Goal: Obtain resource: Download file/media

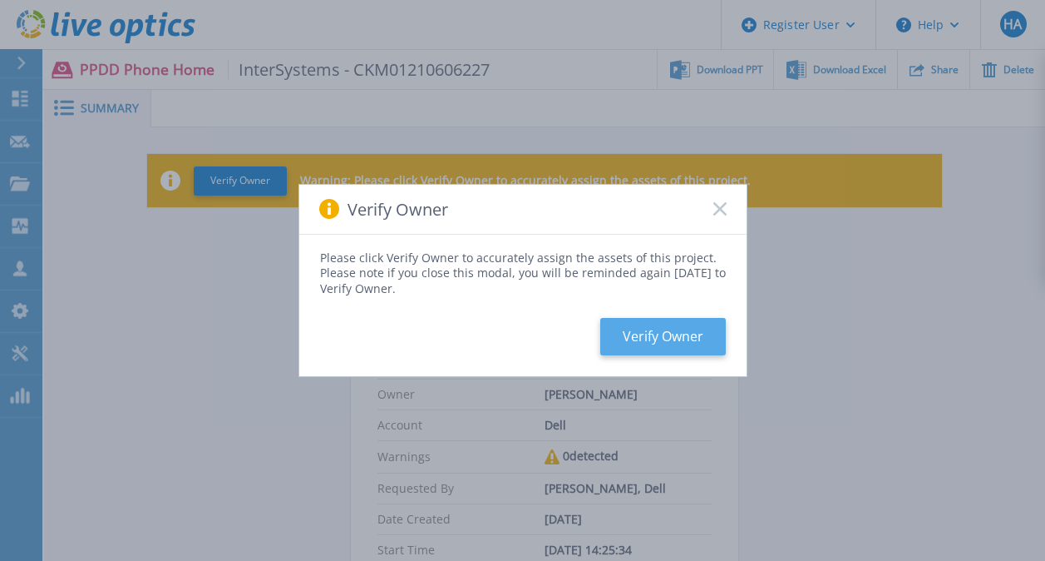
click at [642, 338] on button "Verify Owner" at bounding box center [663, 336] width 126 height 37
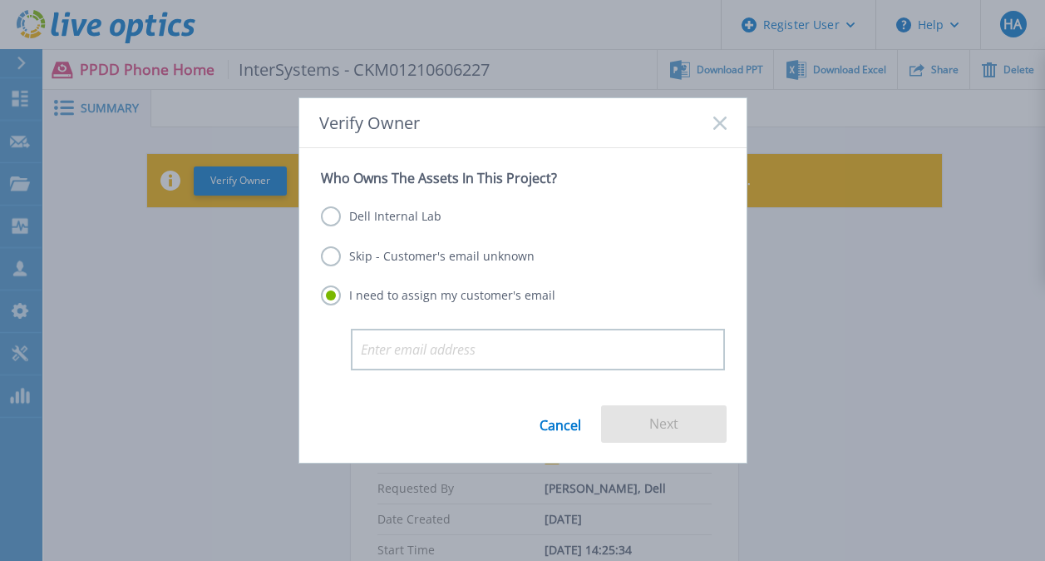
click at [432, 251] on label "Skip - Customer's email unknown" at bounding box center [428, 256] width 214 height 20
click at [0, 0] on input "Skip - Customer's email unknown" at bounding box center [0, 0] width 0 height 0
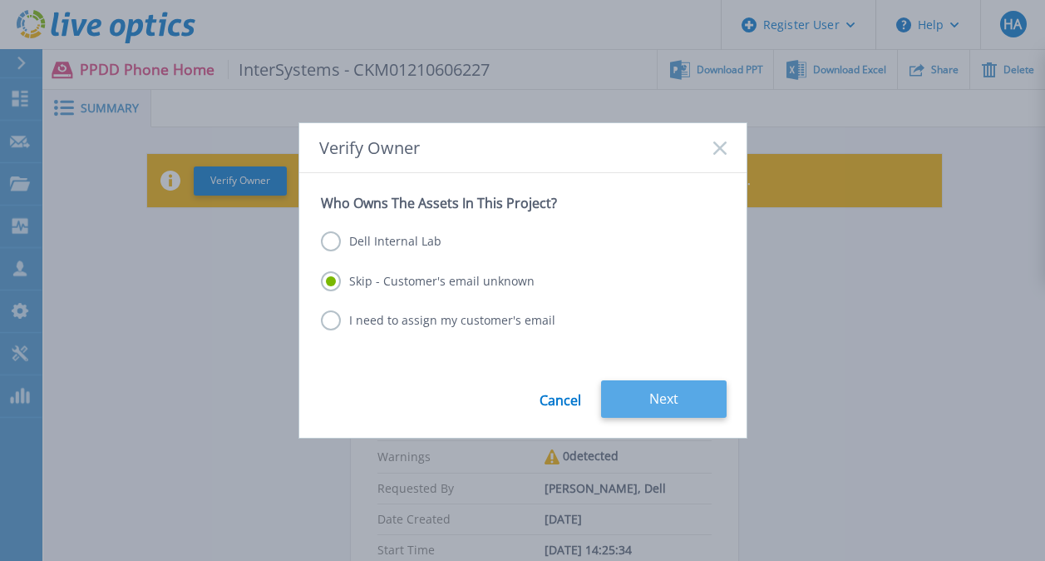
click at [635, 397] on button "Next" at bounding box center [664, 398] width 126 height 37
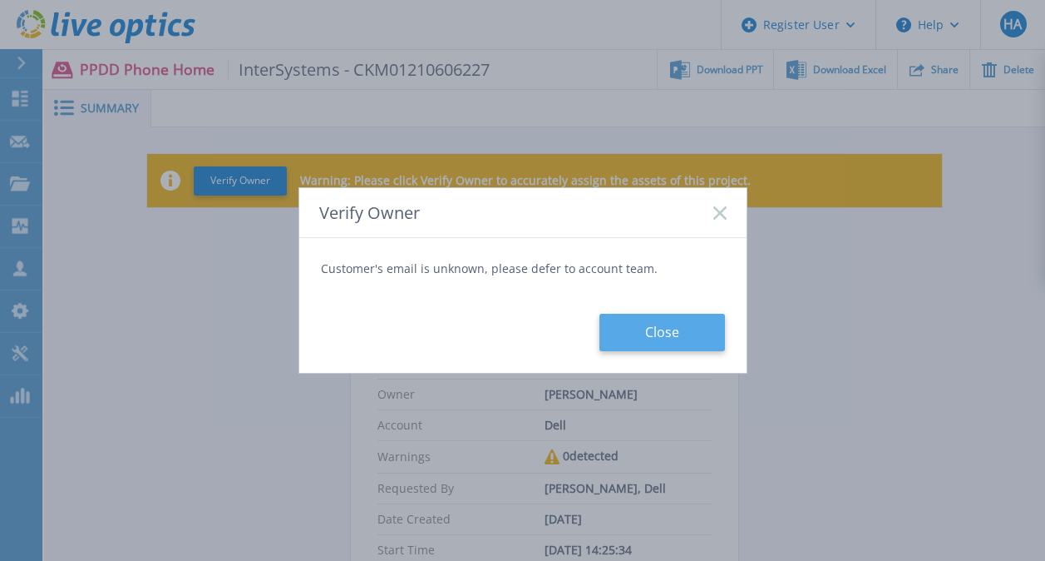
click at [635, 331] on button "Close" at bounding box center [663, 332] width 126 height 37
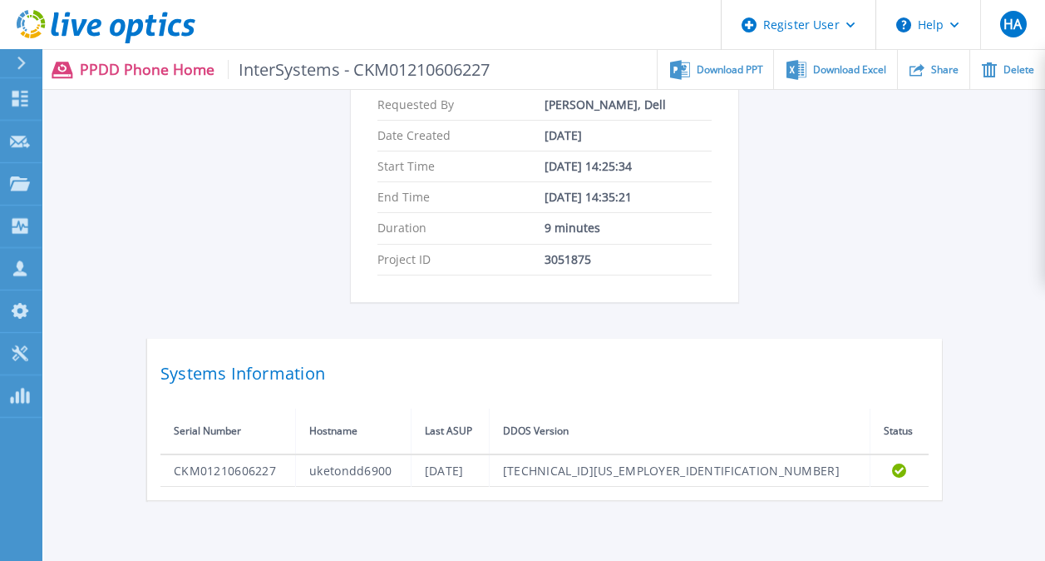
scroll to position [462, 0]
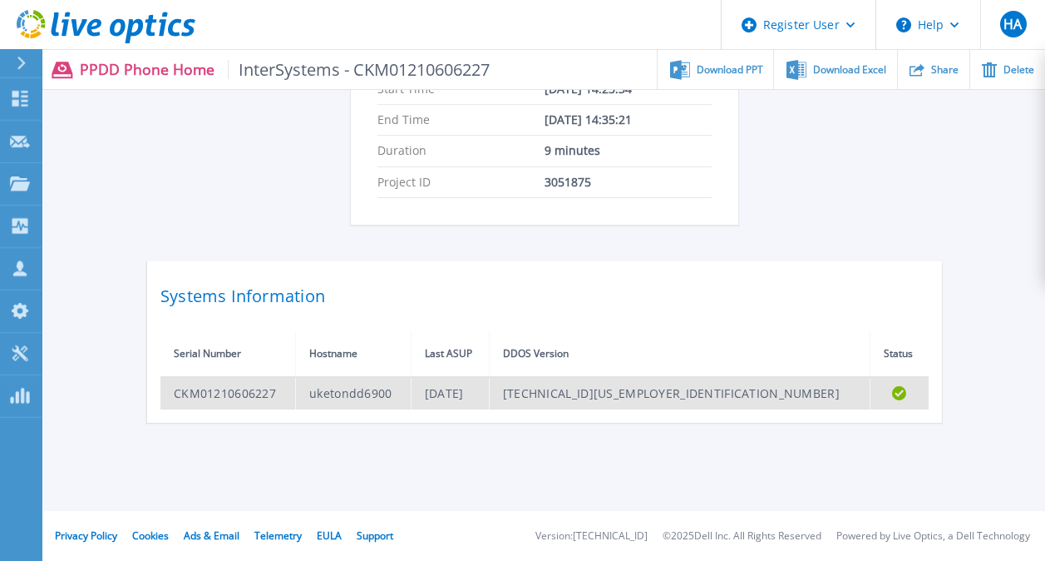
click at [238, 397] on td "CKM01210606227" at bounding box center [229, 393] width 136 height 32
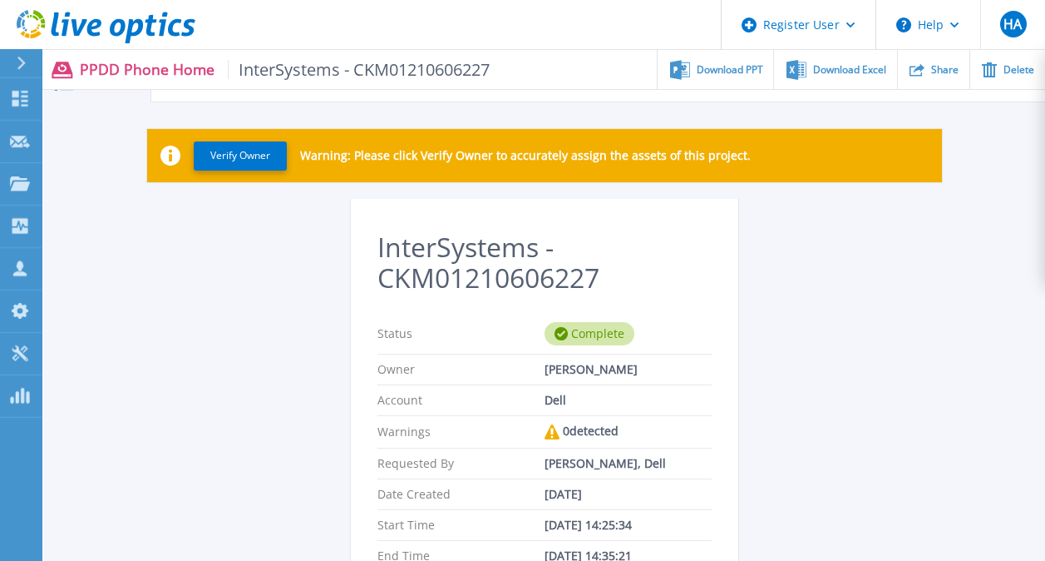
scroll to position [0, 0]
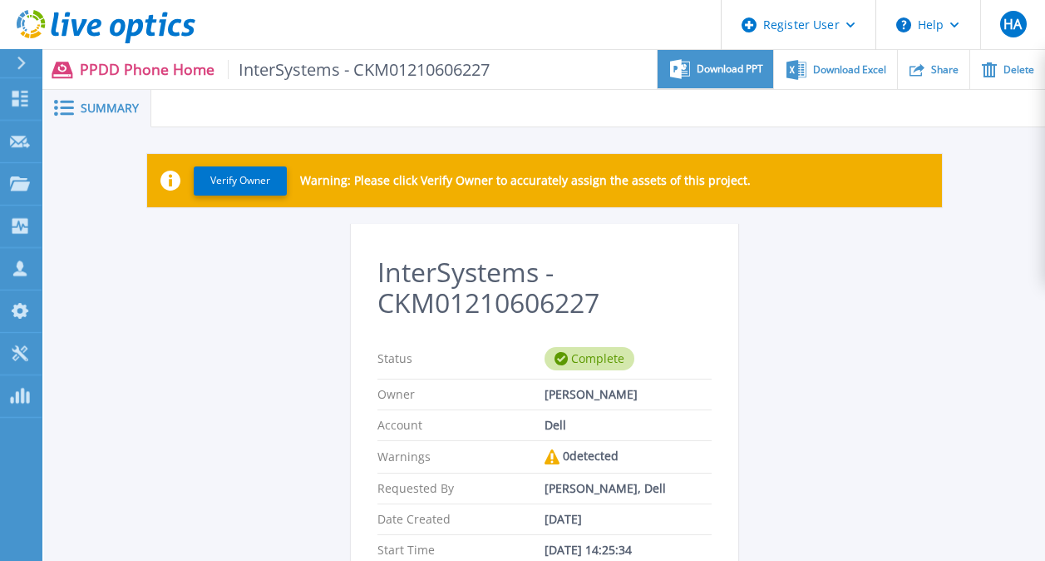
click at [748, 65] on span "Download PPT" at bounding box center [730, 69] width 67 height 10
click at [881, 356] on div "InterSystems - CKM01210606227 Status Complete Owner Hassan Ahmad Account Dell W…" at bounding box center [544, 554] width 795 height 660
click at [13, 59] on button at bounding box center [21, 63] width 42 height 29
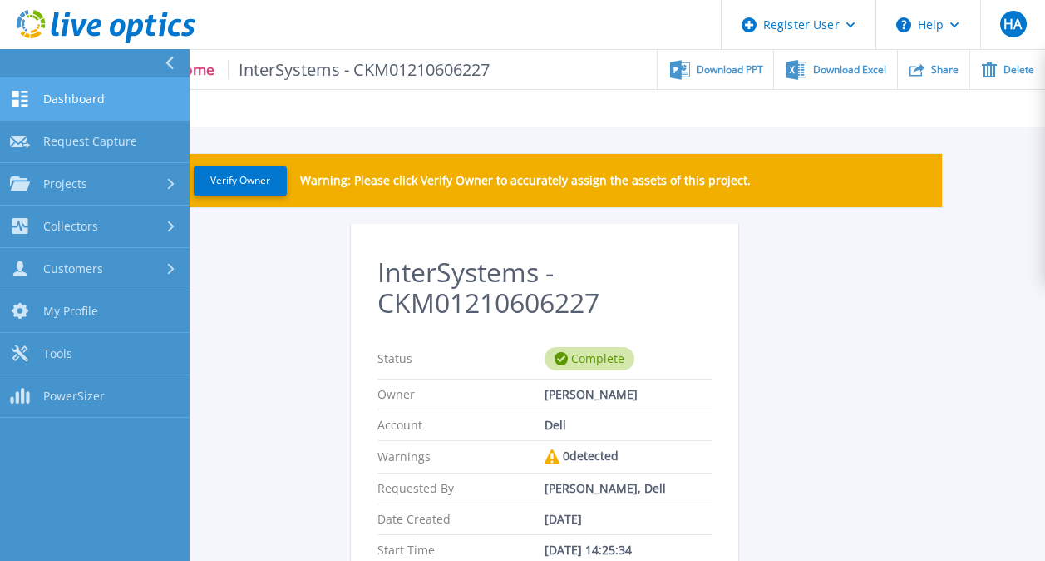
click at [113, 108] on link "Dashboard Dashboard" at bounding box center [95, 99] width 190 height 42
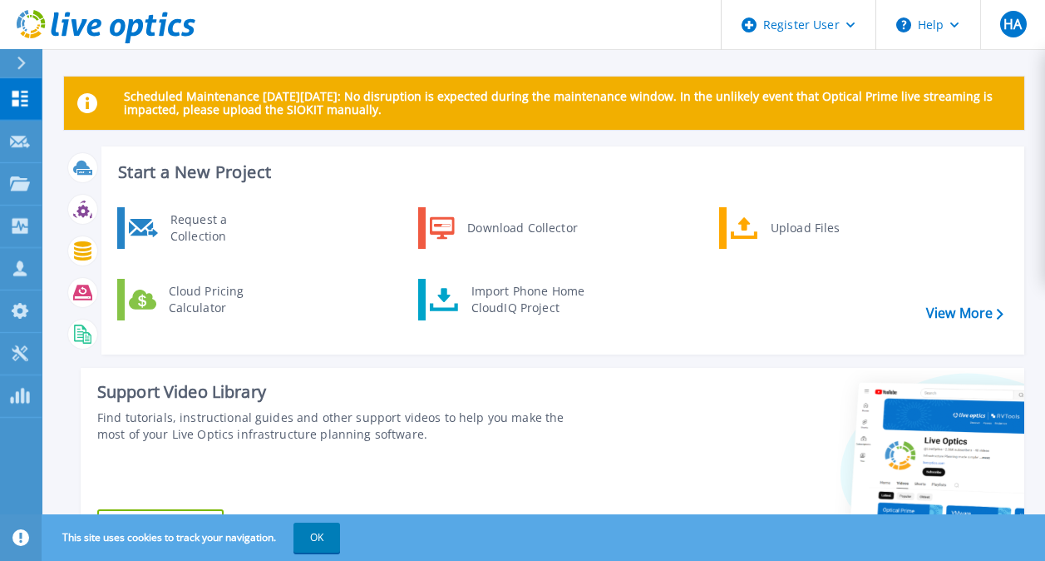
click at [328, 530] on button "OK" at bounding box center [317, 537] width 47 height 30
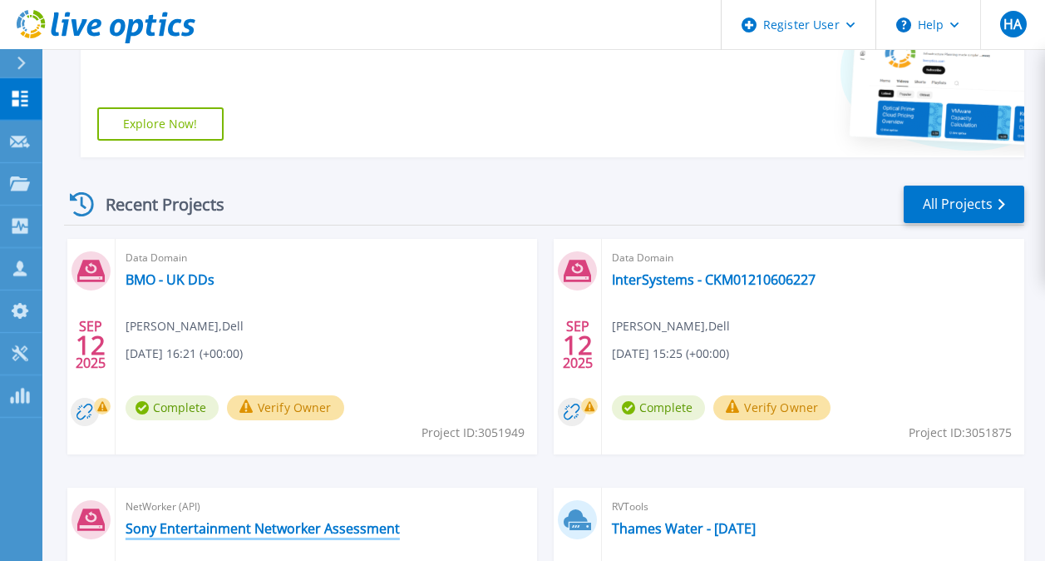
scroll to position [416, 0]
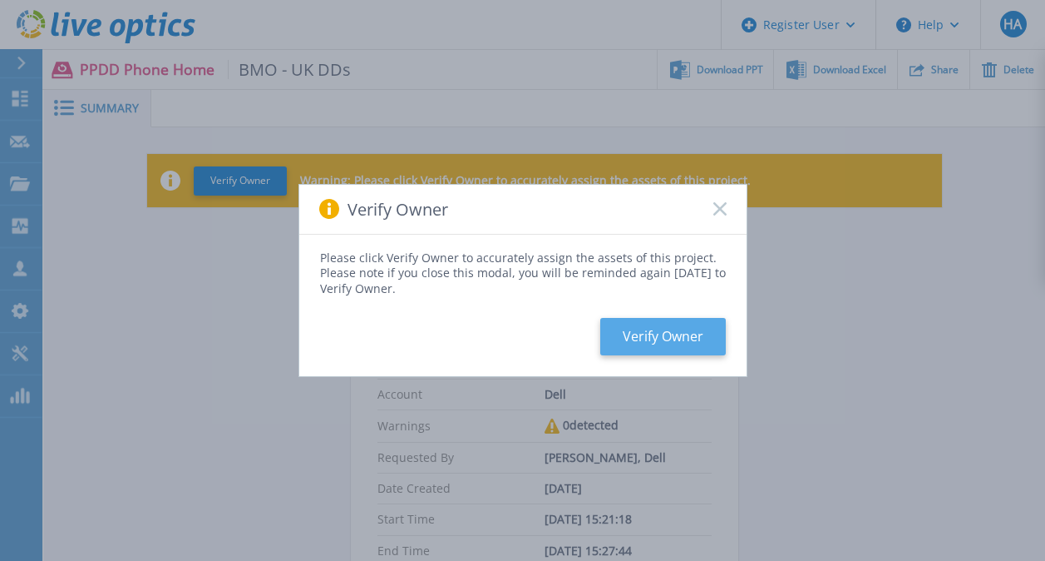
click at [674, 333] on button "Verify Owner" at bounding box center [663, 336] width 126 height 37
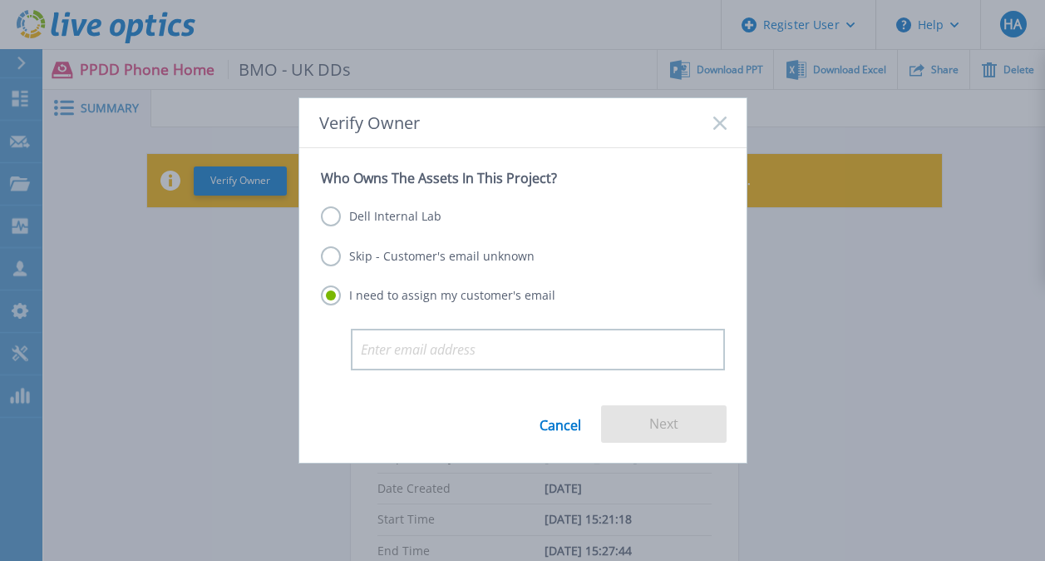
click at [398, 254] on label "Skip - Customer's email unknown" at bounding box center [428, 256] width 214 height 20
click at [0, 0] on input "Skip - Customer's email unknown" at bounding box center [0, 0] width 0 height 0
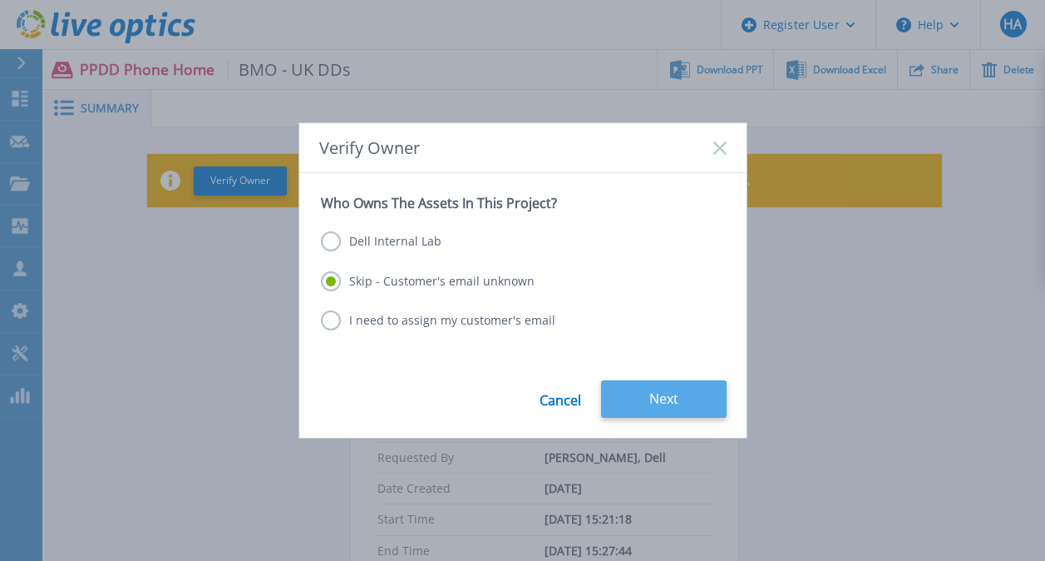
click at [657, 389] on button "Next" at bounding box center [664, 398] width 126 height 37
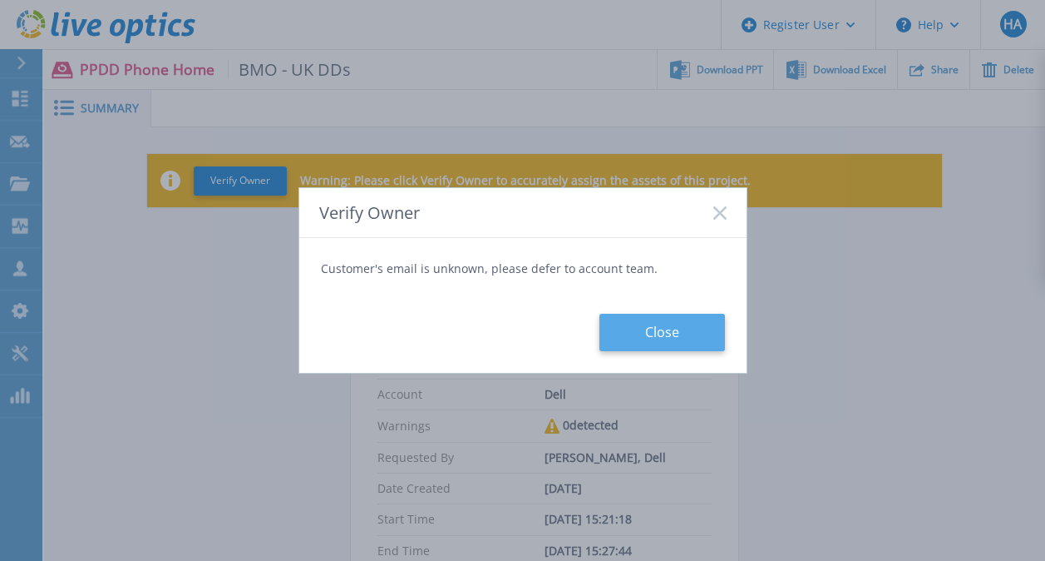
click at [645, 323] on button "Close" at bounding box center [663, 332] width 126 height 37
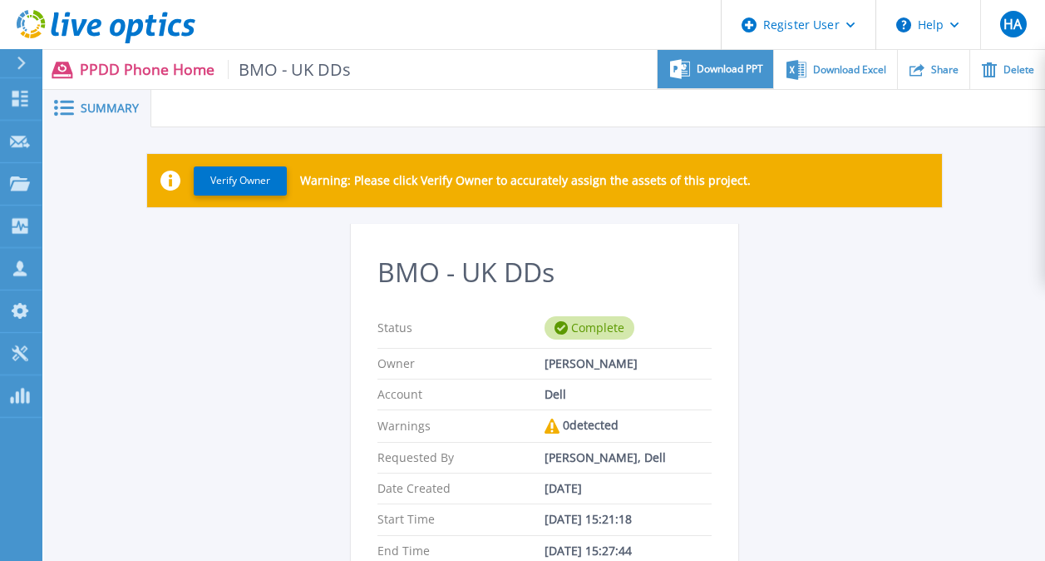
click at [743, 64] on span "Download PPT" at bounding box center [730, 69] width 67 height 10
